Goal: Task Accomplishment & Management: Manage account settings

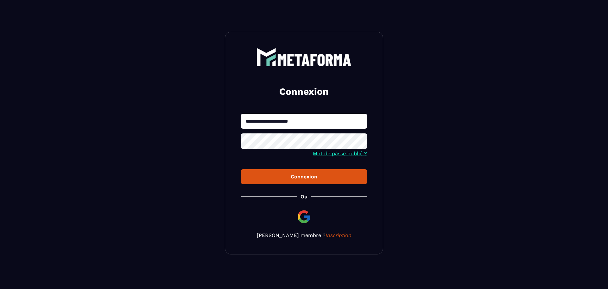
click at [258, 120] on input "**********" at bounding box center [304, 121] width 126 height 15
type input "**********"
click at [241, 169] on button "Connexion" at bounding box center [304, 176] width 126 height 15
